Goal: Communication & Community: Share content

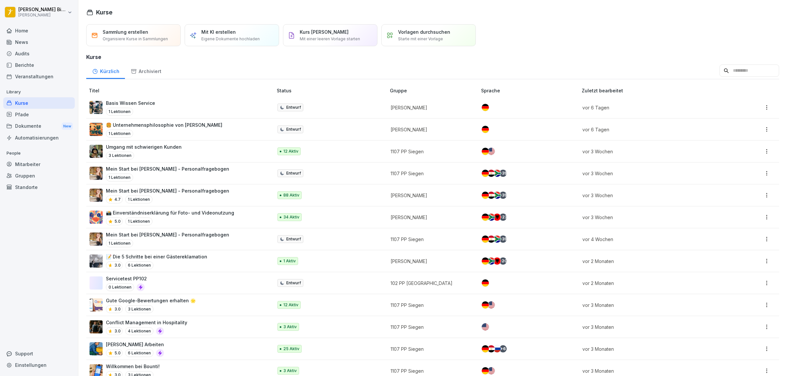
click at [516, 41] on div "Sammlung erstellen Organisiere Kurse in Sammlungen Mit KI erstellen Eigene Doku…" at bounding box center [432, 35] width 693 height 22
click at [527, 42] on div "Sammlung erstellen Organisiere Kurse in Sammlungen Mit KI erstellen Eigene Doku…" at bounding box center [432, 35] width 693 height 22
click at [451, 65] on div "Kürzlich Archiviert" at bounding box center [432, 70] width 693 height 17
click at [21, 37] on div "News" at bounding box center [38, 41] width 71 height 11
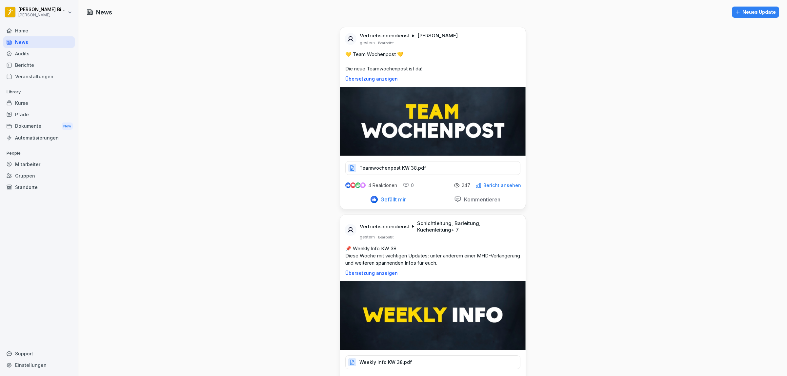
drag, startPoint x: 603, startPoint y: 168, endPoint x: 606, endPoint y: 166, distance: 3.7
click at [16, 125] on div "Dokumente New" at bounding box center [38, 126] width 71 height 12
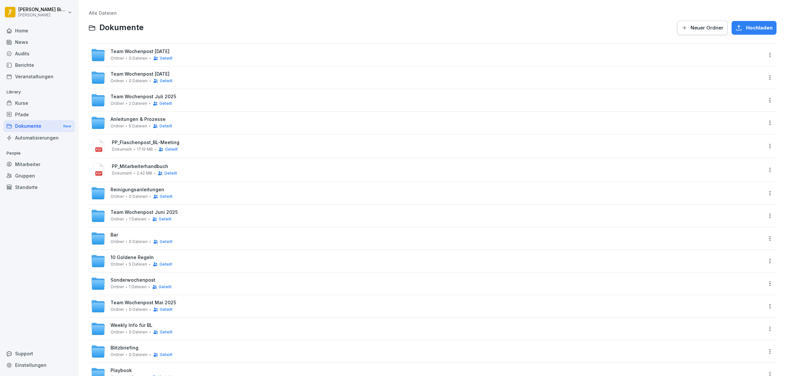
click at [20, 43] on div "News" at bounding box center [38, 41] width 71 height 11
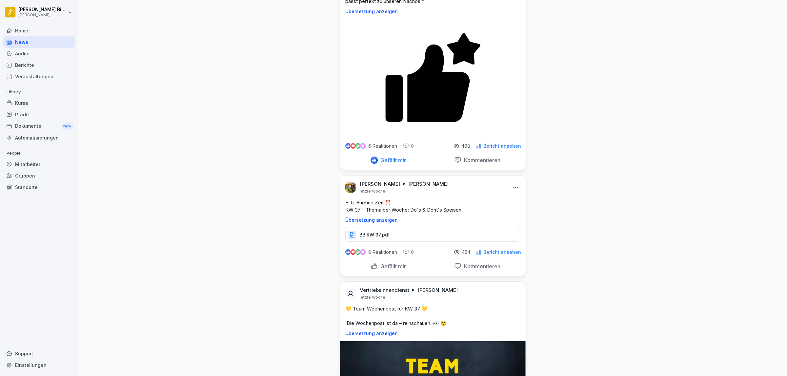
scroll to position [2166, 0]
click at [462, 213] on p "Blitz Briefing Zeit ⏰ KW 37 - Thema der Woche: Do´s & Dont´s Speisen" at bounding box center [432, 206] width 175 height 14
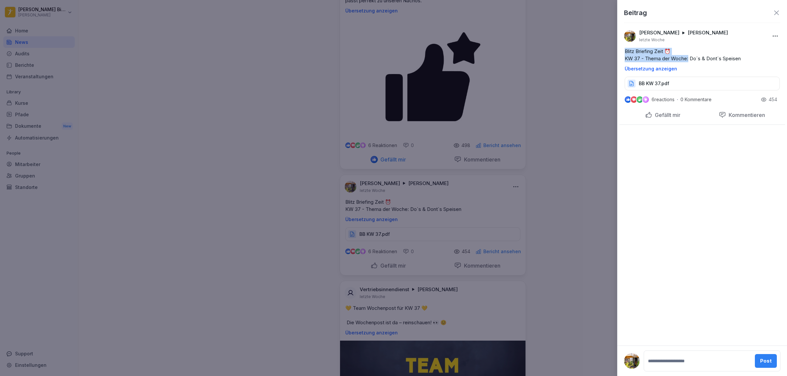
drag, startPoint x: 689, startPoint y: 59, endPoint x: 623, endPoint y: 52, distance: 65.9
click at [623, 52] on div "Blitz Briefing Zeit ⏰ KW 37 - Thema der Woche: Do´s & Dont´s Speisen Übersetzun…" at bounding box center [702, 60] width 166 height 24
copy p "Blitz Briefing Zeit ⏰ KW 37 - Thema der Woche:"
click at [558, 110] on div at bounding box center [393, 188] width 787 height 376
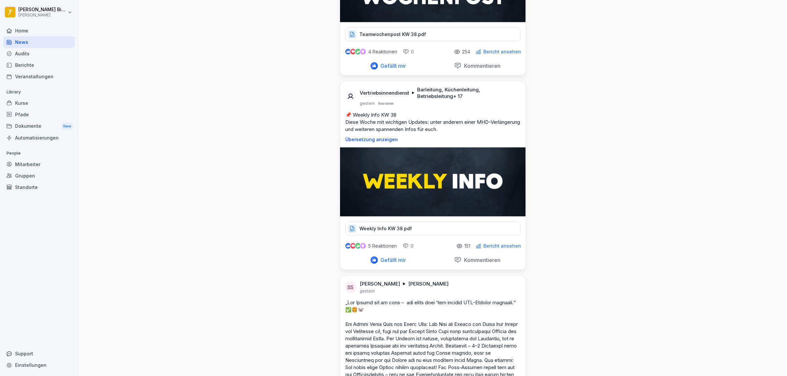
scroll to position [0, 0]
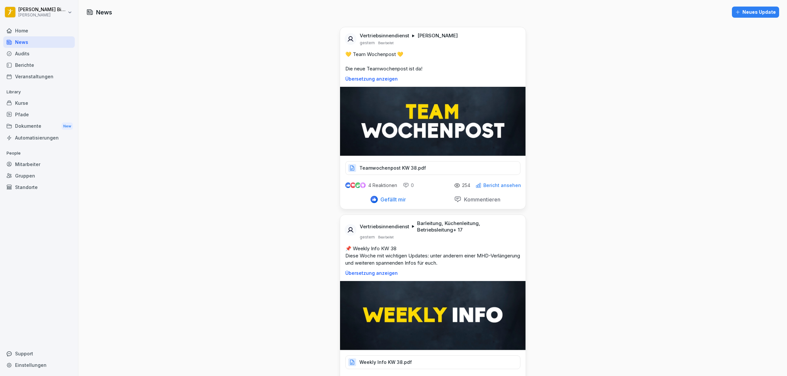
click at [744, 13] on div "Neues Update" at bounding box center [755, 12] width 41 height 7
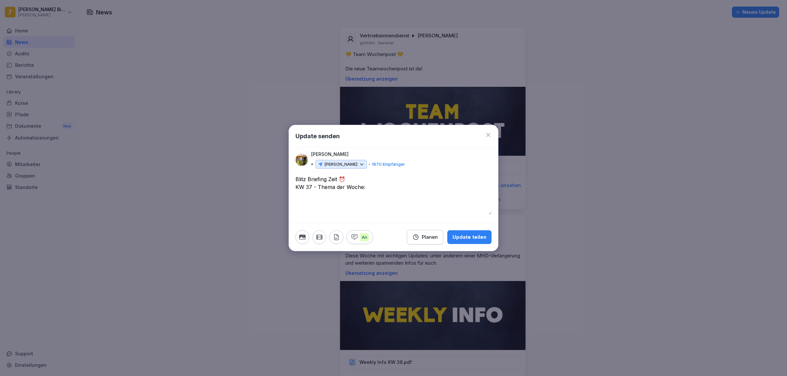
drag, startPoint x: 311, startPoint y: 189, endPoint x: 317, endPoint y: 198, distance: 11.1
click at [312, 189] on textarea "**********" at bounding box center [393, 194] width 196 height 39
click at [384, 189] on textarea "**********" at bounding box center [393, 194] width 196 height 39
type textarea "**********"
click at [419, 235] on icon "button" at bounding box center [415, 237] width 7 height 7
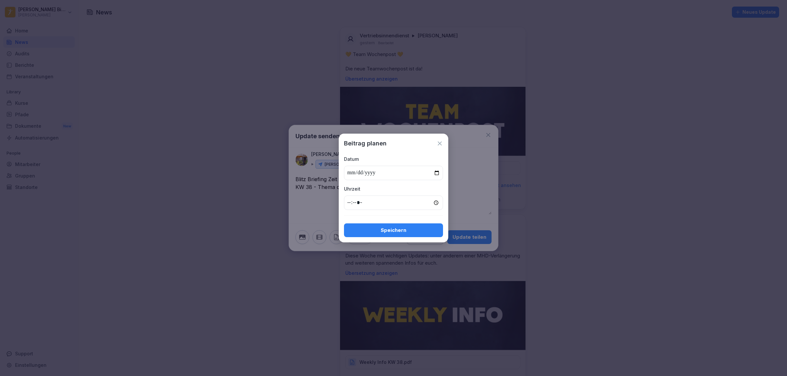
click at [437, 171] on input "date" at bounding box center [393, 173] width 99 height 14
type input "**********"
drag, startPoint x: 350, startPoint y: 206, endPoint x: 348, endPoint y: 204, distance: 3.5
click at [349, 205] on input "time" at bounding box center [393, 203] width 99 height 14
type input "*****"
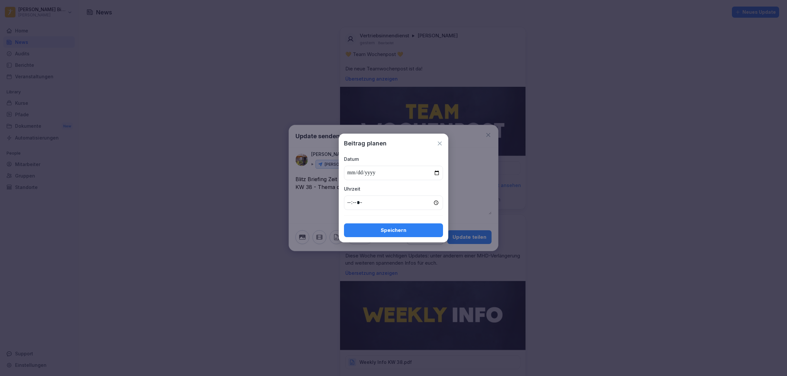
click at [386, 238] on div "**********" at bounding box center [394, 188] width 110 height 109
click at [387, 231] on div "Speichern" at bounding box center [393, 230] width 89 height 7
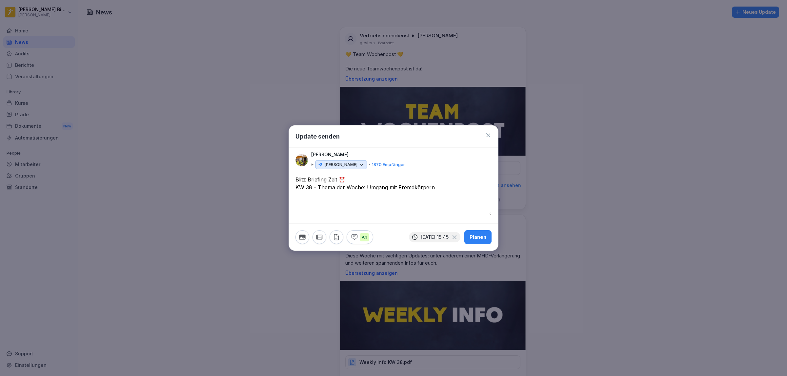
click at [332, 239] on button "button" at bounding box center [337, 238] width 14 height 14
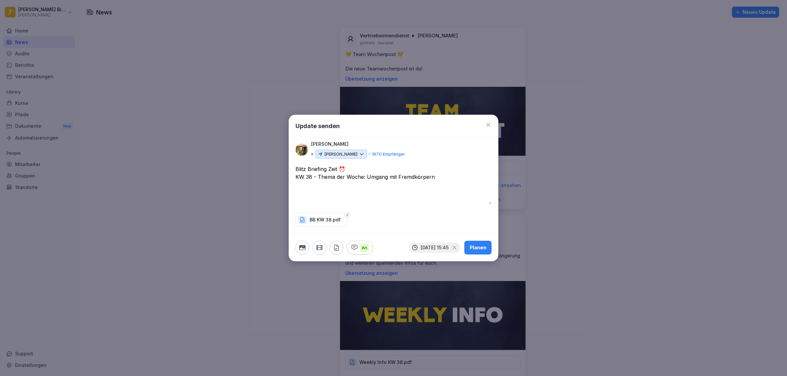
click at [477, 248] on div "Planen" at bounding box center [478, 247] width 17 height 7
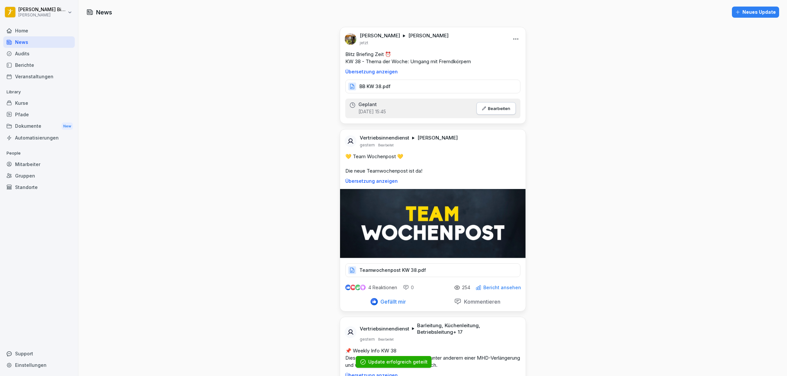
click at [22, 125] on div "Dokumente New" at bounding box center [38, 126] width 71 height 12
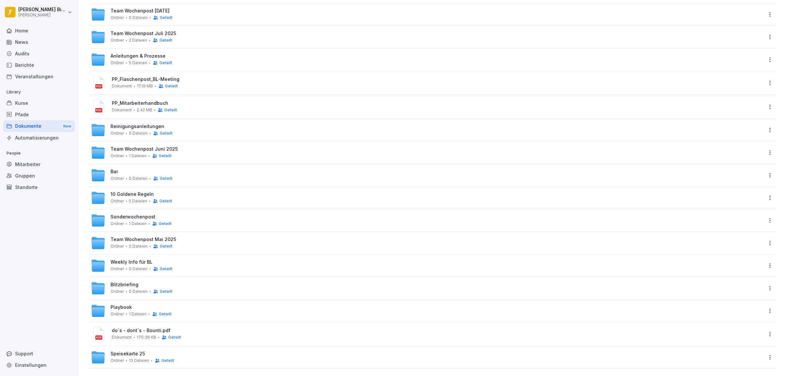
scroll to position [71, 0]
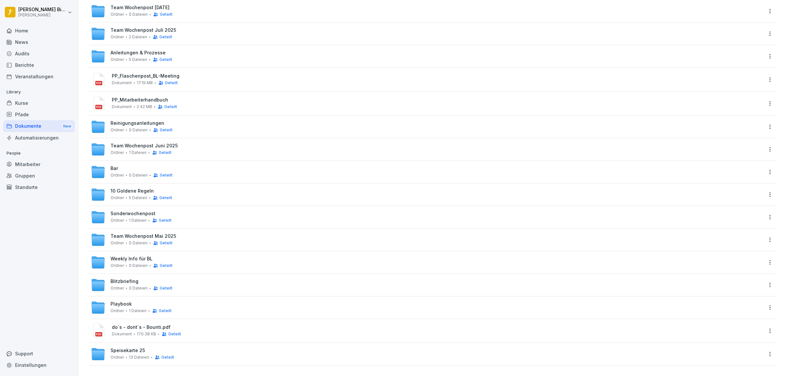
click at [130, 278] on div "Blitzbriefing Ordner 0 Dateien Geteilt" at bounding box center [427, 285] width 672 height 14
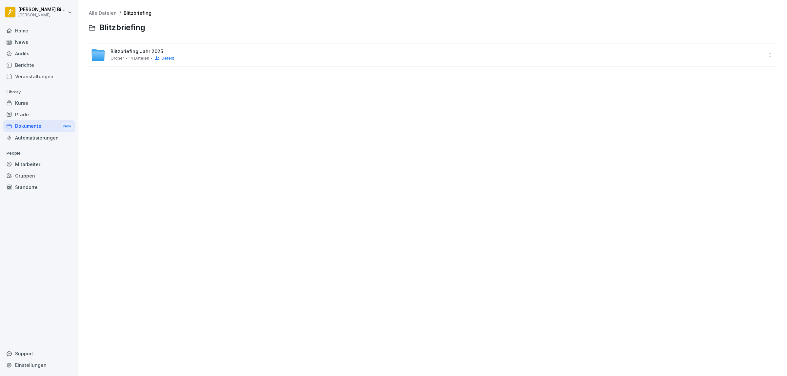
click at [153, 49] on span "Blitzbriefing Jahr 2025" at bounding box center [136, 52] width 52 height 6
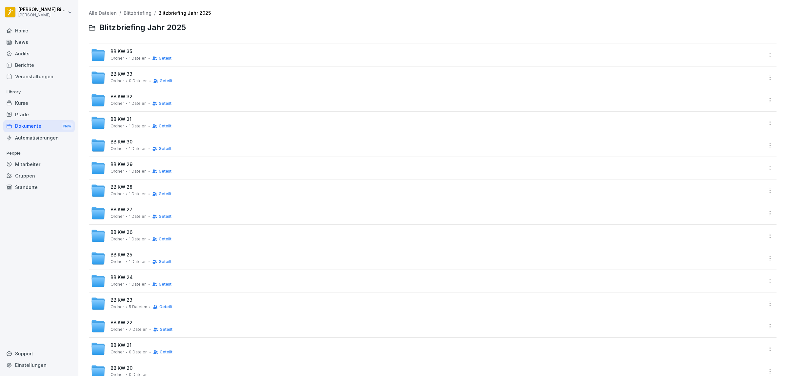
drag, startPoint x: 293, startPoint y: 22, endPoint x: 260, endPoint y: 22, distance: 33.1
click at [260, 22] on div at bounding box center [483, 28] width 587 height 16
